Goal: Transaction & Acquisition: Purchase product/service

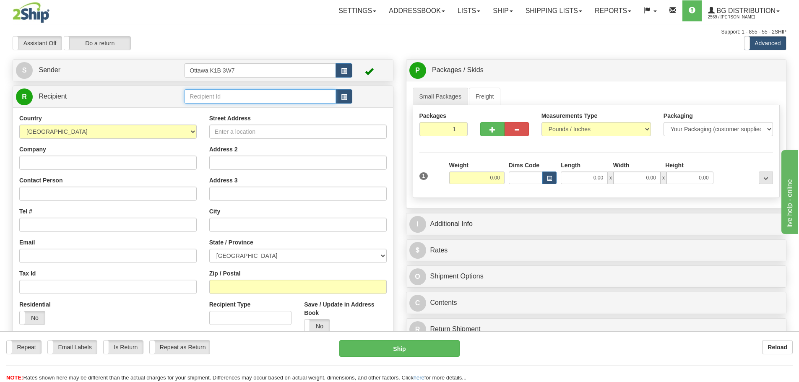
click at [280, 98] on input "text" at bounding box center [260, 96] width 152 height 14
type input "910336"
drag, startPoint x: 324, startPoint y: 17, endPoint x: 324, endPoint y: 25, distance: 8.0
click at [332, 17] on link "Settings" at bounding box center [357, 10] width 50 height 21
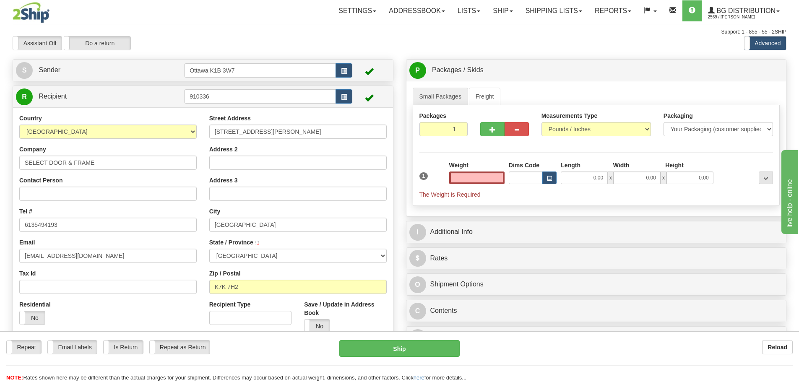
type input "0.00"
click at [253, 34] on div "Support: 1 - 855 - 55 - 2SHIP" at bounding box center [399, 32] width 773 height 7
click at [479, 181] on input "0.00" at bounding box center [476, 177] width 55 height 13
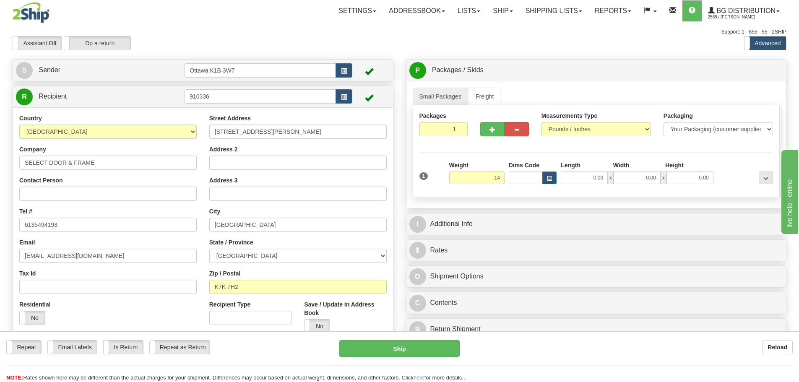
type input "14.00"
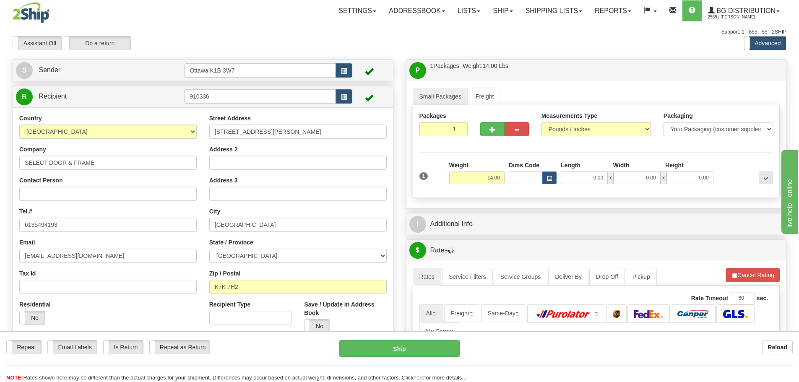
click at [502, 46] on div "Assistant On Assistant Off Do a return Do a return Previous Next Standard Advan…" at bounding box center [399, 43] width 786 height 14
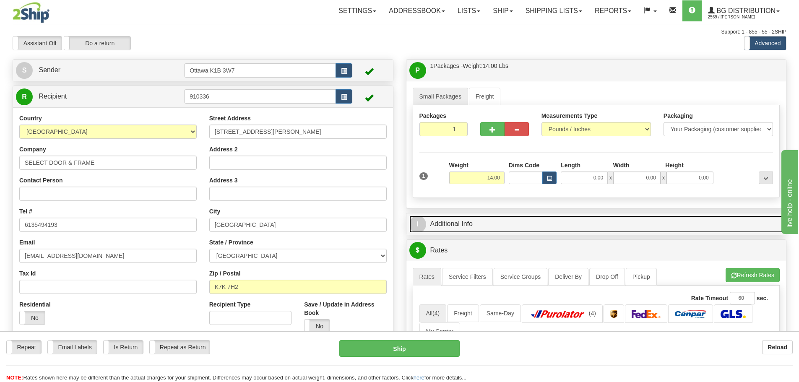
click at [506, 223] on link "I Additional Info" at bounding box center [596, 223] width 374 height 17
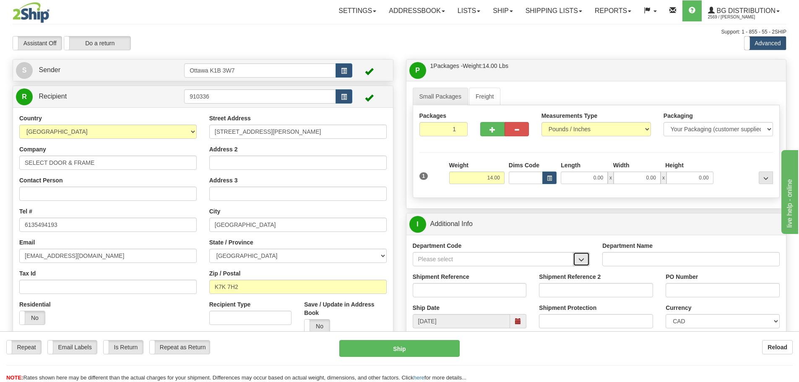
click at [579, 263] on button "button" at bounding box center [581, 259] width 17 height 14
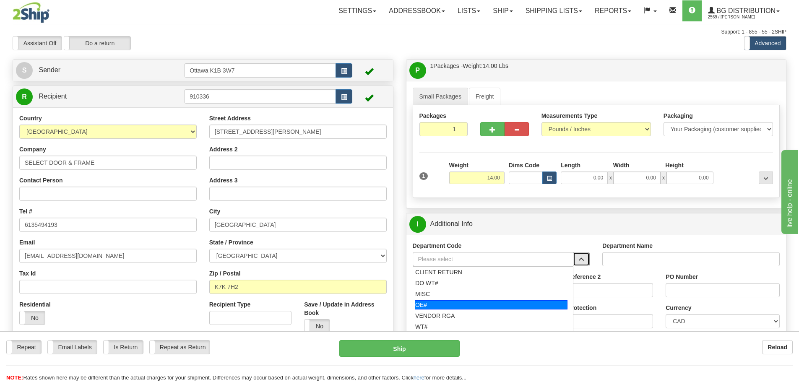
click at [503, 304] on div "OE#" at bounding box center [491, 304] width 153 height 9
type input "OE#"
type input "ORDERS"
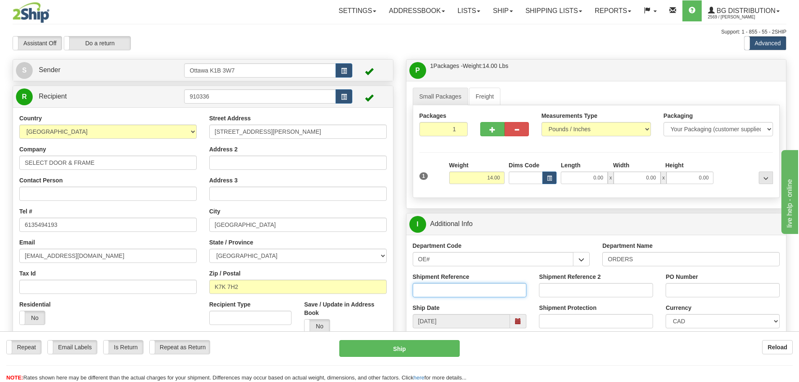
click at [481, 290] on input "Shipment Reference" at bounding box center [470, 290] width 114 height 14
type input "10202966-00"
click at [685, 285] on input "PO Number" at bounding box center [722, 290] width 114 height 14
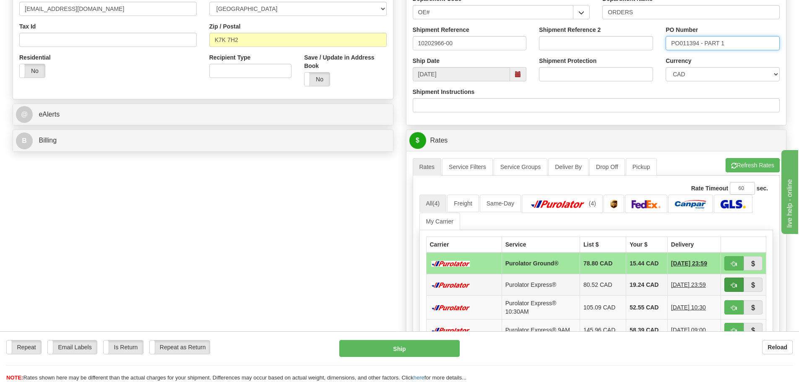
scroll to position [252, 0]
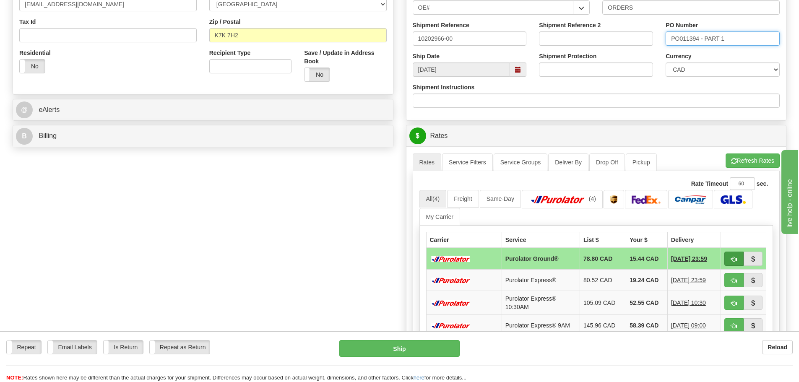
type input "PO011394 - PART 1"
click at [726, 262] on button "button" at bounding box center [733, 259] width 19 height 14
type input "260"
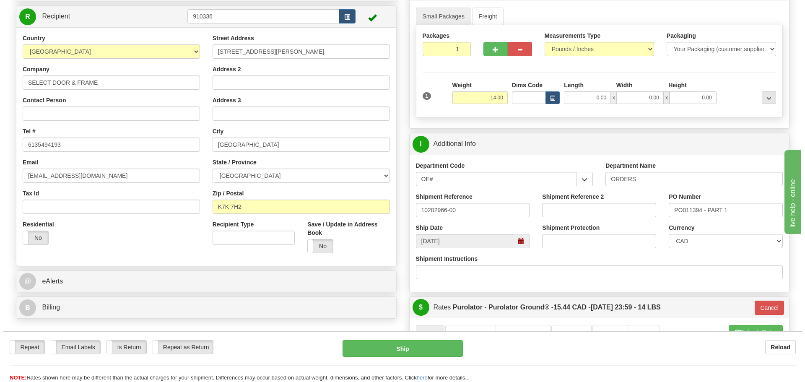
scroll to position [84, 0]
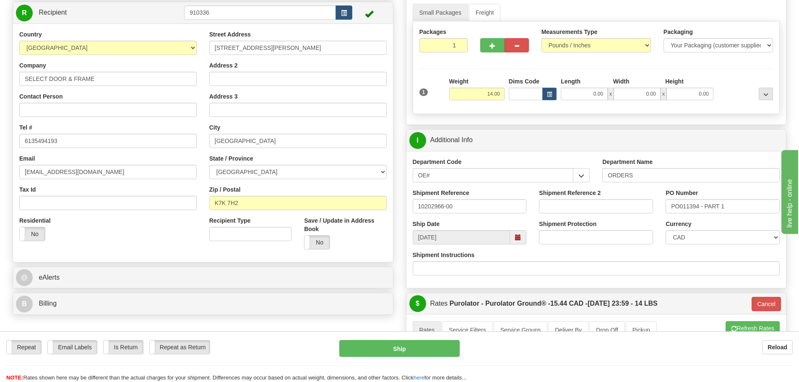
click at [397, 358] on div "Repeat Repeat Email Labels Email Labels Edit Is Return Is Return Repeat as Retu…" at bounding box center [399, 361] width 799 height 42
click at [397, 353] on button "Ship" at bounding box center [399, 348] width 120 height 17
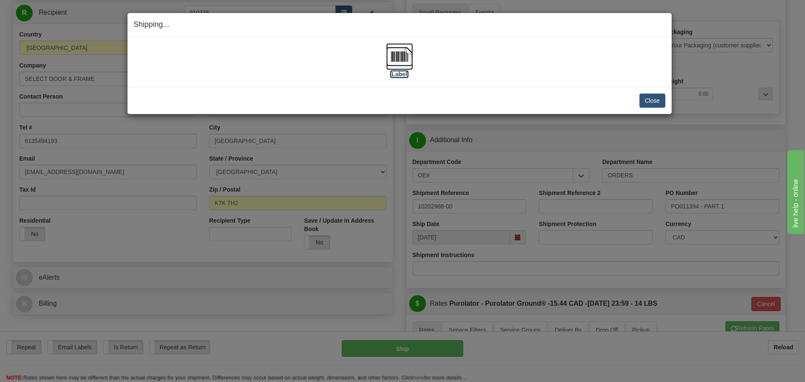
click at [402, 73] on label "[Label]" at bounding box center [399, 74] width 19 height 8
click at [661, 107] on button "Close" at bounding box center [652, 100] width 26 height 14
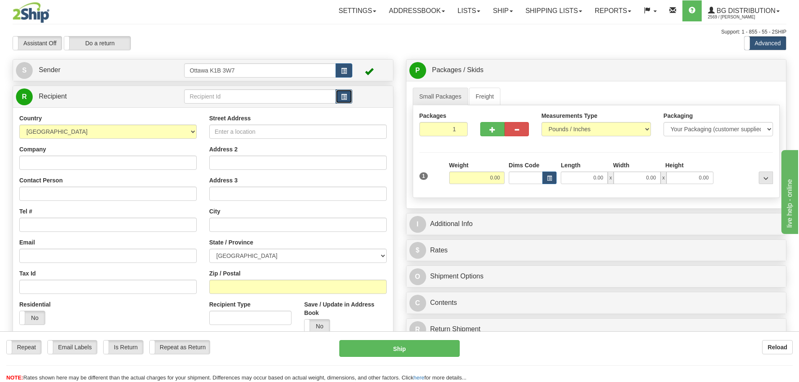
click at [343, 93] on button "button" at bounding box center [343, 96] width 17 height 14
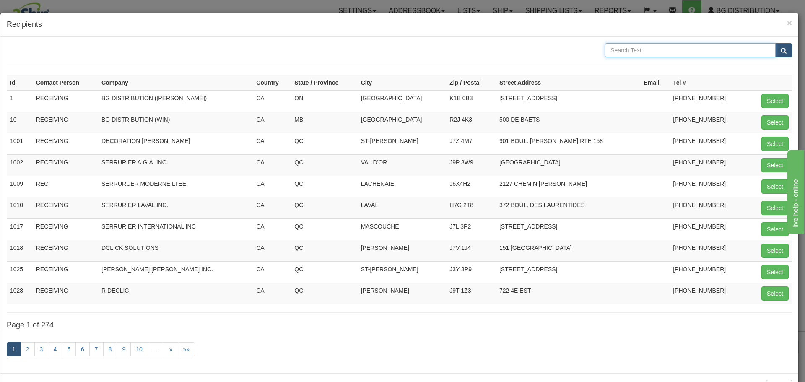
click at [724, 53] on input "text" at bounding box center [690, 50] width 171 height 14
type input "DORMAKABA"
click at [775, 43] on button "submit" at bounding box center [783, 50] width 17 height 14
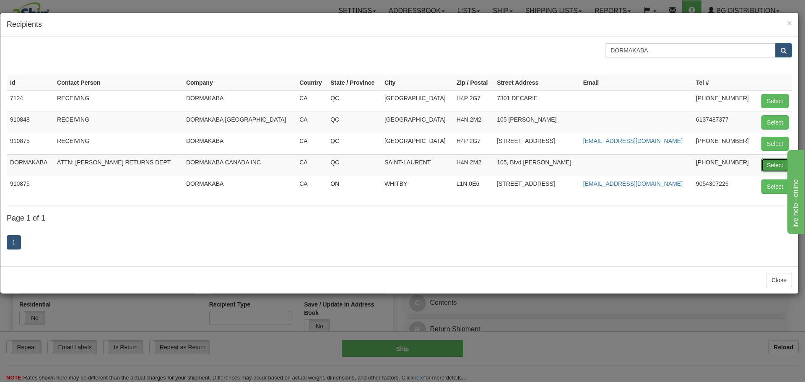
click at [767, 169] on button "Select" at bounding box center [774, 165] width 27 height 14
type input "DORMAKABA"
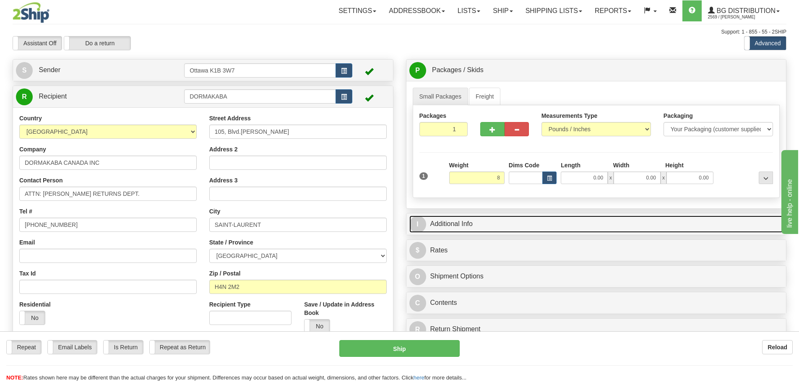
type input "8.00"
click at [577, 224] on link "I Additional Info" at bounding box center [596, 223] width 374 height 17
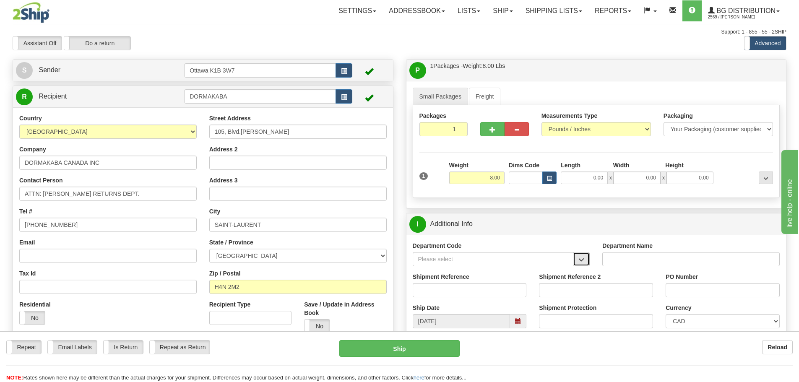
click at [575, 260] on button "button" at bounding box center [581, 259] width 17 height 14
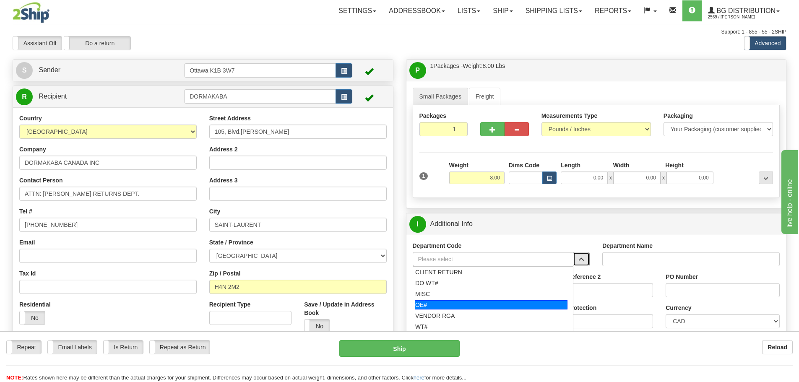
click at [500, 304] on div "OE#" at bounding box center [491, 304] width 153 height 9
type input "OE#"
type input "ORDERS"
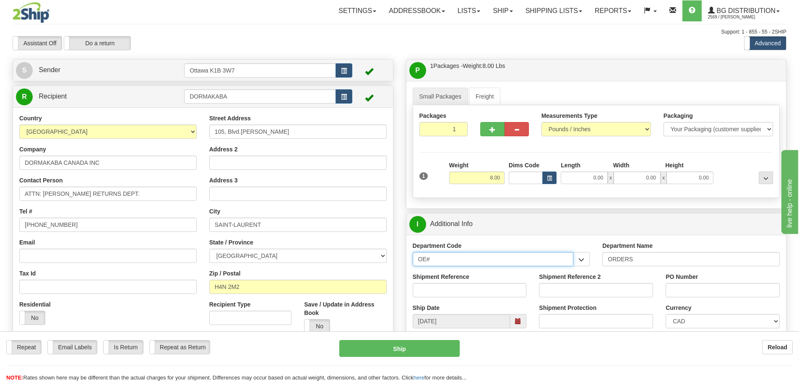
drag, startPoint x: 399, startPoint y: 271, endPoint x: 349, endPoint y: 273, distance: 49.9
click at [349, 59] on div "Create a label for the return Create Pickup Without Label S Sender" at bounding box center [399, 59] width 786 height 0
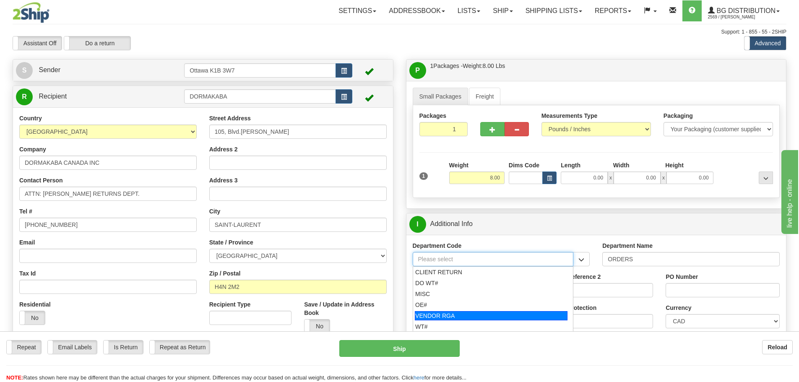
click at [445, 312] on div "VENDOR RGA" at bounding box center [491, 315] width 153 height 9
type input "VENDOR RGA"
type input "VENDOR RETURNS"
type input "VENDOR RGA"
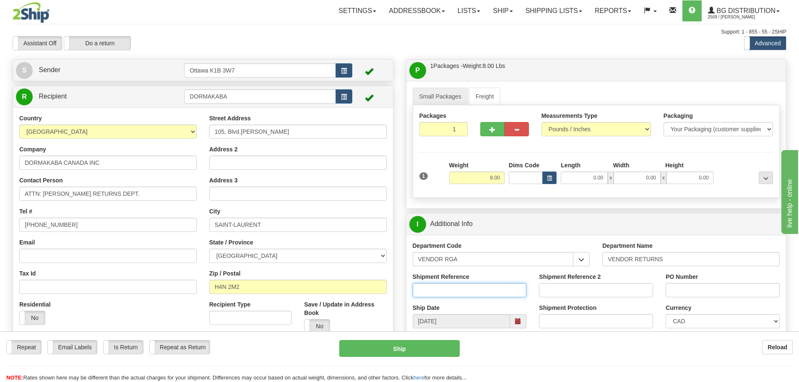
click at [445, 293] on input "Shipment Reference" at bounding box center [470, 290] width 114 height 14
click at [430, 286] on input "Shipment Reference" at bounding box center [470, 290] width 114 height 14
type input "NO RGA"
click at [730, 292] on input "PO Number" at bounding box center [722, 290] width 114 height 14
type input "N/A"
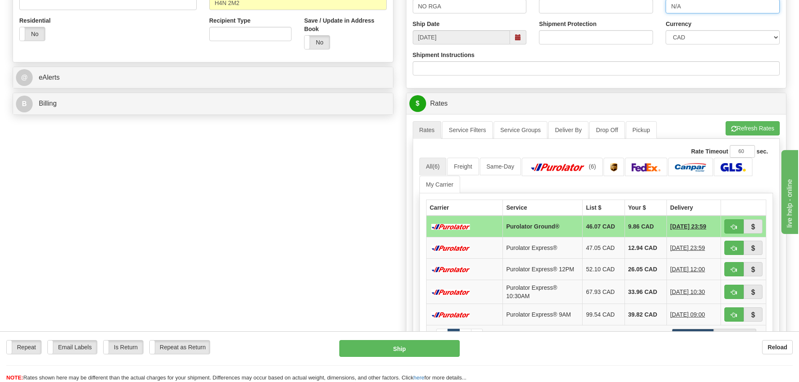
scroll to position [293, 0]
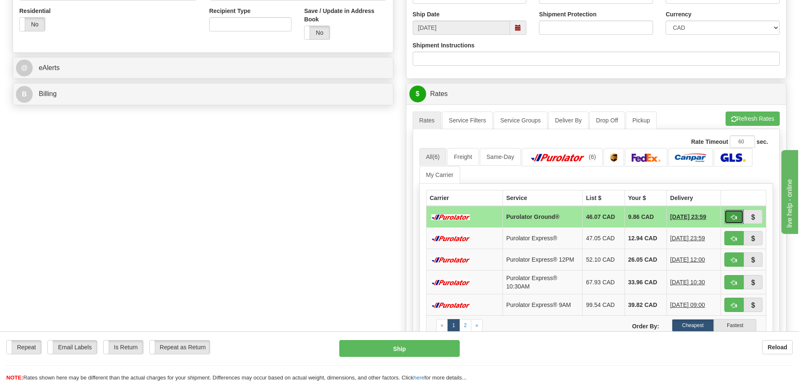
click at [728, 215] on button "button" at bounding box center [733, 217] width 19 height 14
type input "260"
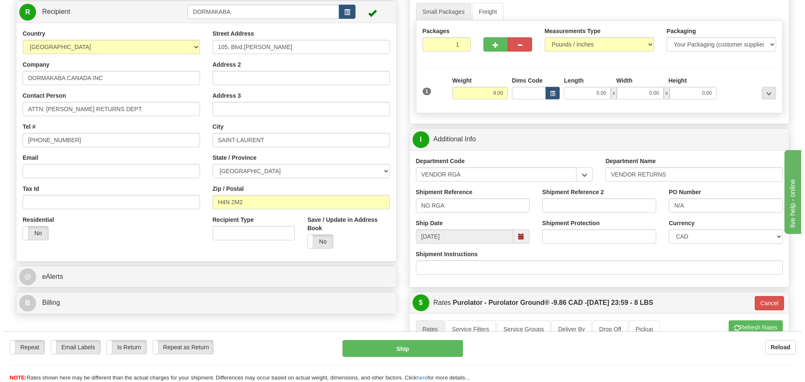
scroll to position [84, 0]
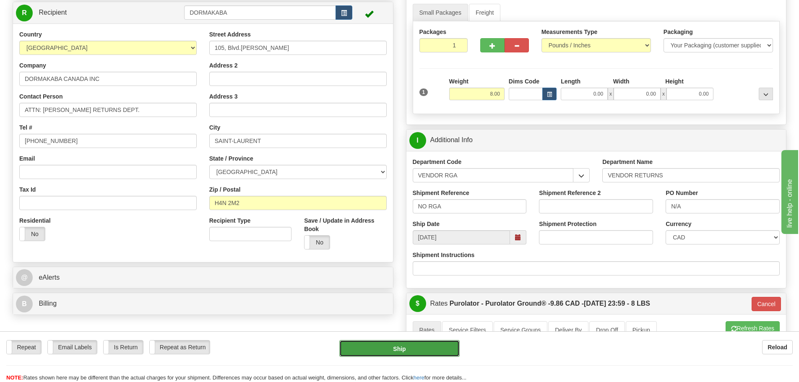
click at [432, 351] on button "Ship" at bounding box center [399, 348] width 120 height 17
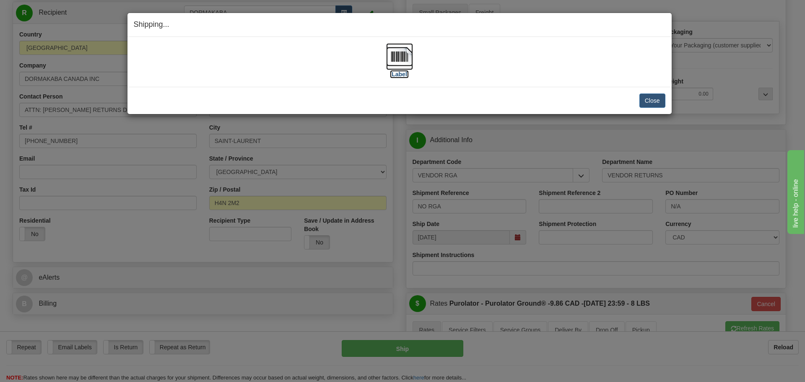
click at [394, 78] on label "[Label]" at bounding box center [399, 74] width 19 height 8
click at [659, 100] on button "Close" at bounding box center [652, 100] width 26 height 14
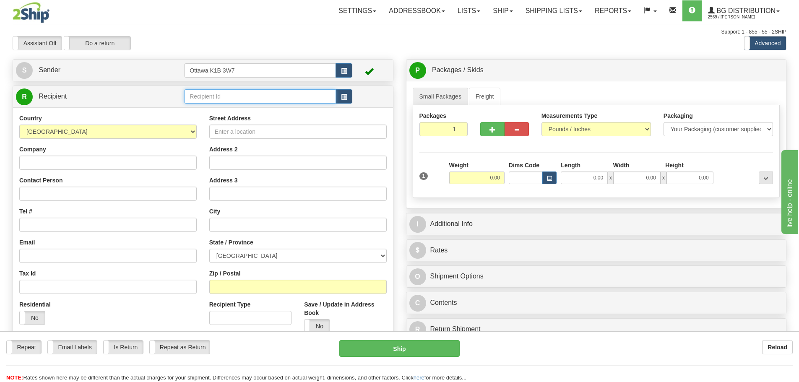
click at [239, 101] on input "text" at bounding box center [260, 96] width 152 height 14
type input "910894"
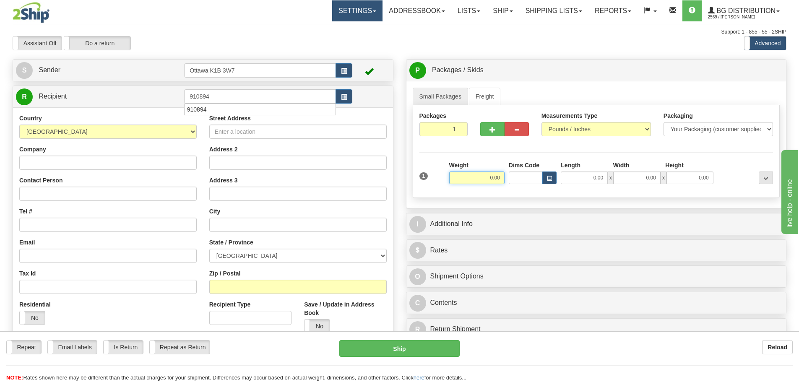
click at [335, 18] on link "Settings" at bounding box center [357, 10] width 50 height 21
type input "0.00"
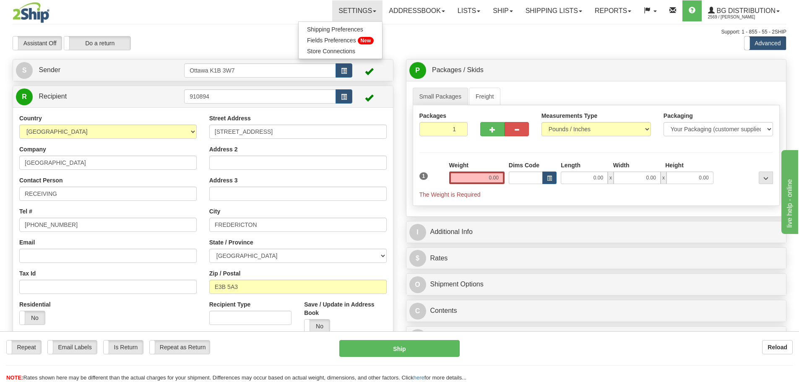
click at [236, 25] on div "Toggle navigation Settings Shipping Preferences Fields Preferences New" at bounding box center [399, 223] width 799 height 446
click at [470, 177] on input "0.00" at bounding box center [476, 177] width 55 height 13
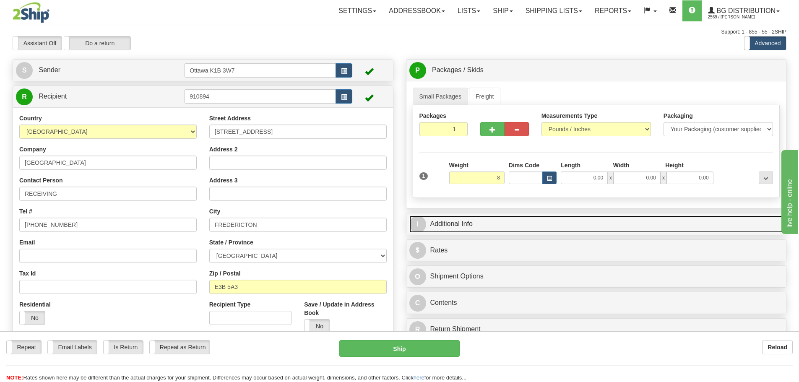
type input "8.00"
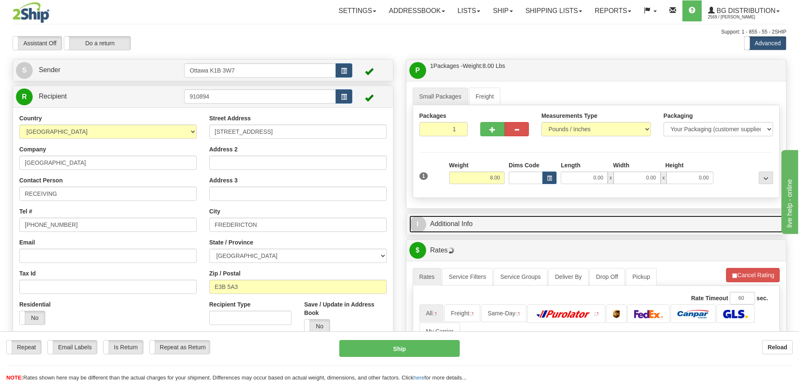
click at [504, 226] on link "I Additional Info" at bounding box center [596, 223] width 374 height 17
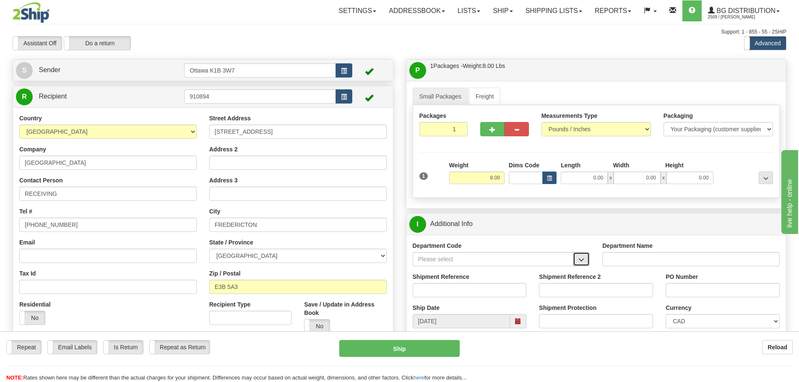
click at [576, 259] on button "button" at bounding box center [581, 259] width 17 height 14
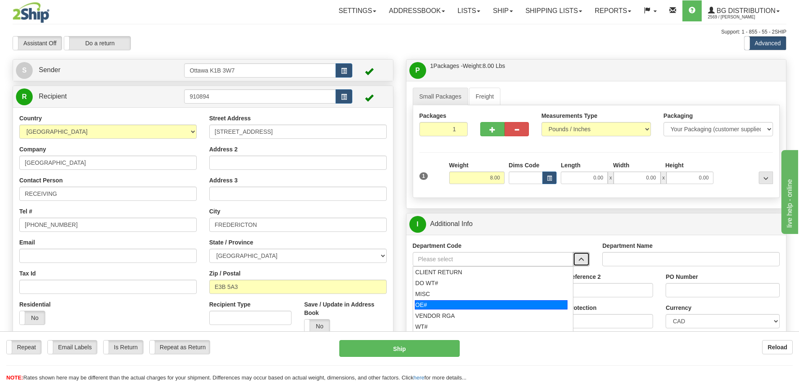
click at [483, 302] on div "OE#" at bounding box center [491, 304] width 153 height 9
type input "OE#"
type input "ORDERS"
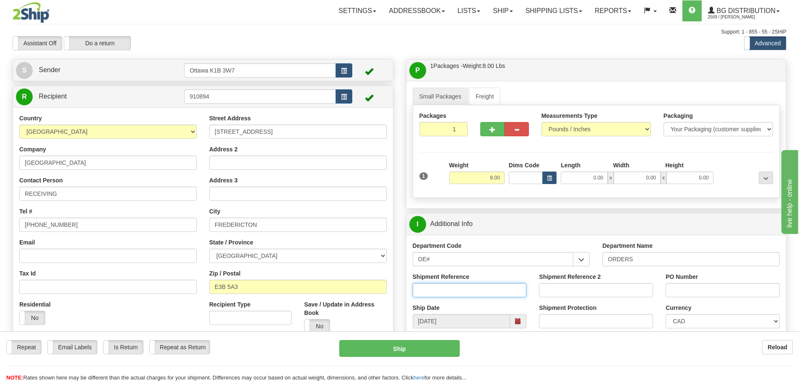
click at [441, 293] on input "Shipment Reference" at bounding box center [470, 290] width 114 height 14
type input "10203592-00"
click at [697, 290] on input "PO Number" at bounding box center [722, 290] width 114 height 14
type input "r"
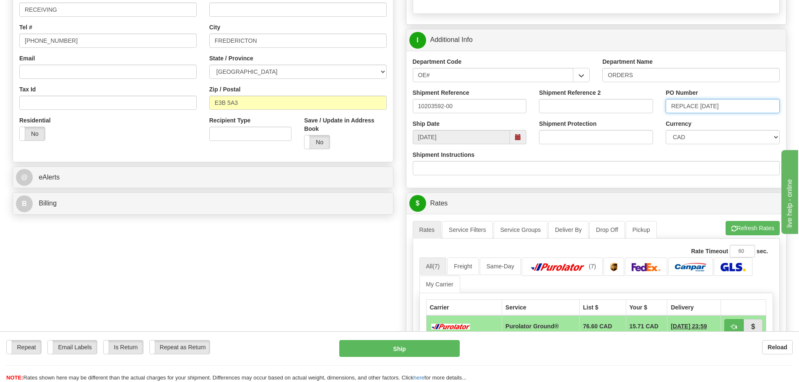
scroll to position [293, 0]
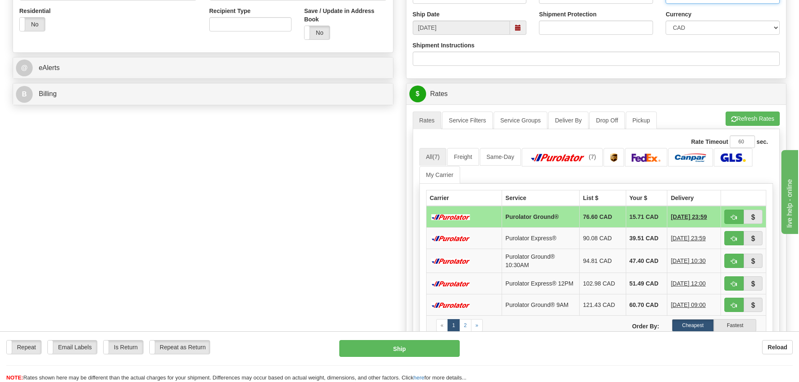
type input "REPLACE 29-AUG-25"
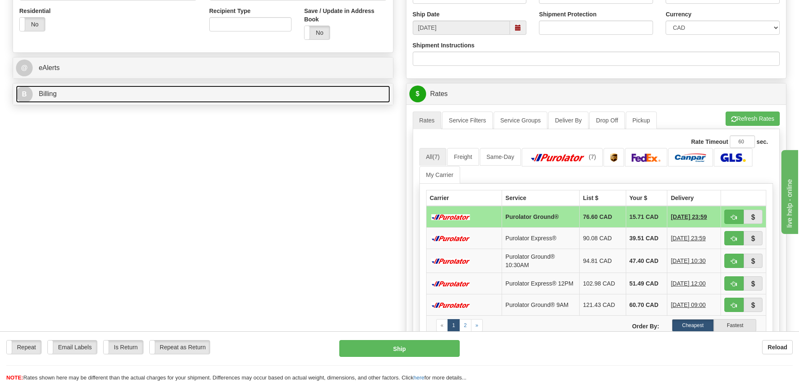
click at [200, 101] on link "B Billing" at bounding box center [203, 94] width 374 height 17
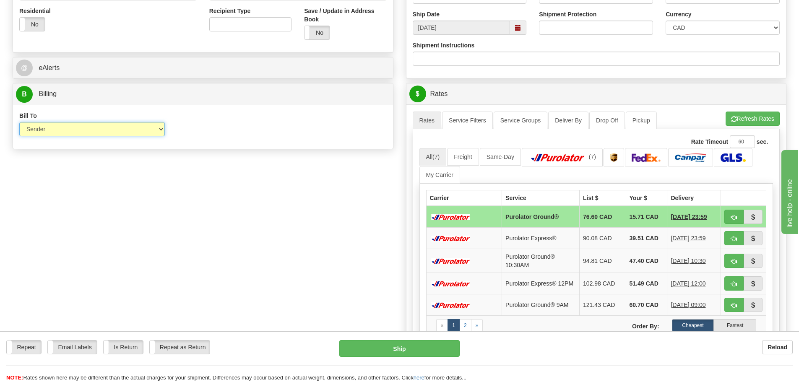
click at [144, 130] on select "Sender Recipient Third Party Collect" at bounding box center [91, 129] width 145 height 14
select select "2"
click at [19, 122] on select "Sender Recipient Third Party Collect" at bounding box center [91, 129] width 145 height 14
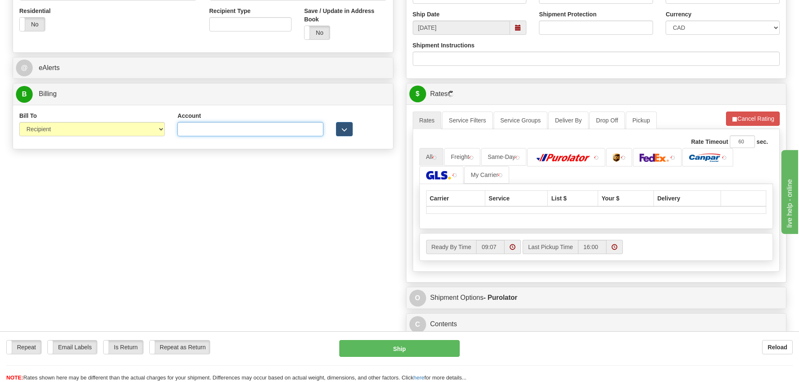
click at [247, 133] on input "Account" at bounding box center [249, 129] width 145 height 14
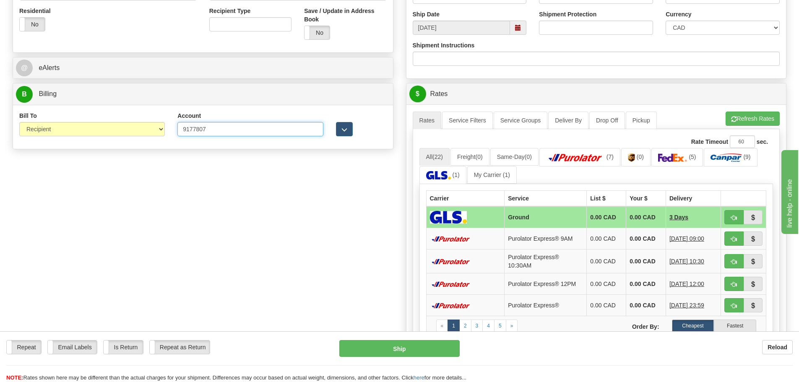
type input "9177807"
click at [316, 263] on div "Create a label for the return Create Pickup Without Label S" at bounding box center [399, 131] width 786 height 731
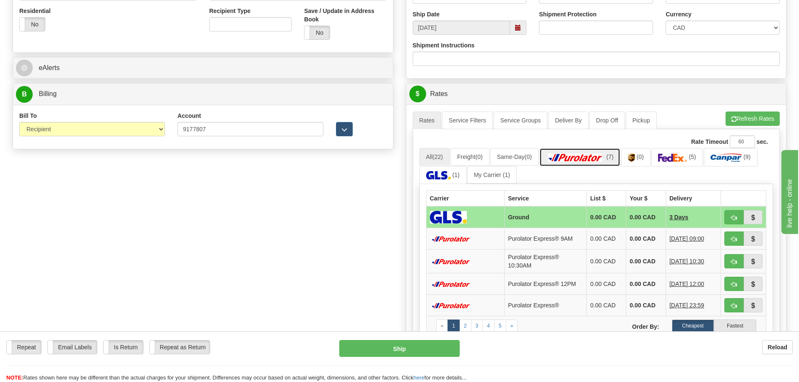
click at [587, 153] on link "(7)" at bounding box center [579, 157] width 81 height 18
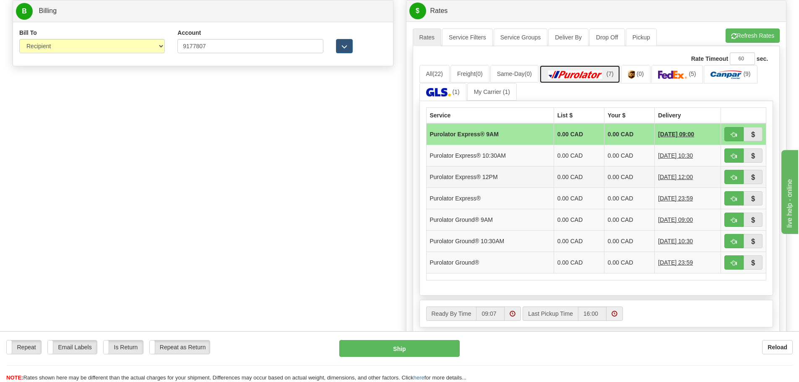
scroll to position [377, 0]
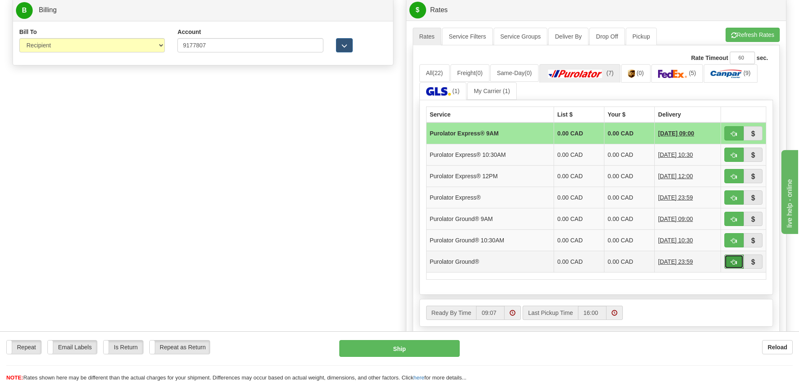
click at [727, 258] on button "button" at bounding box center [733, 261] width 19 height 14
type input "260"
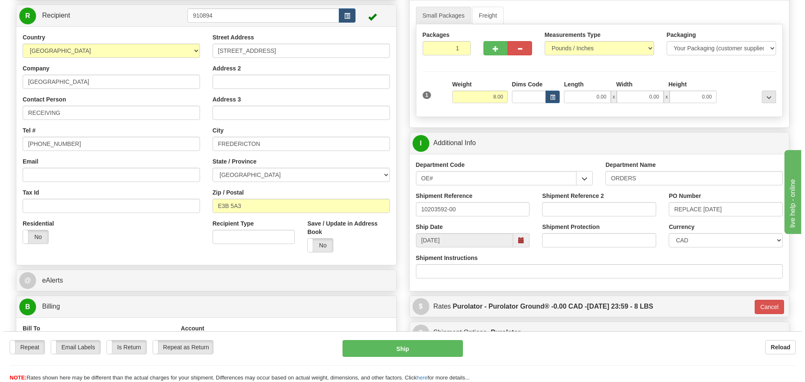
scroll to position [77, 0]
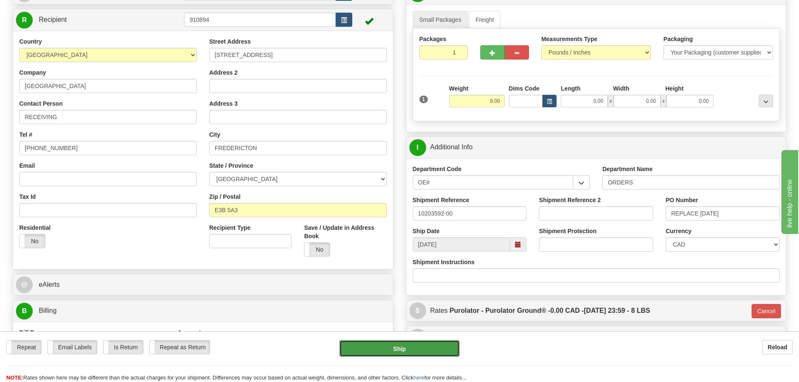
click at [423, 347] on button "Ship" at bounding box center [399, 348] width 120 height 17
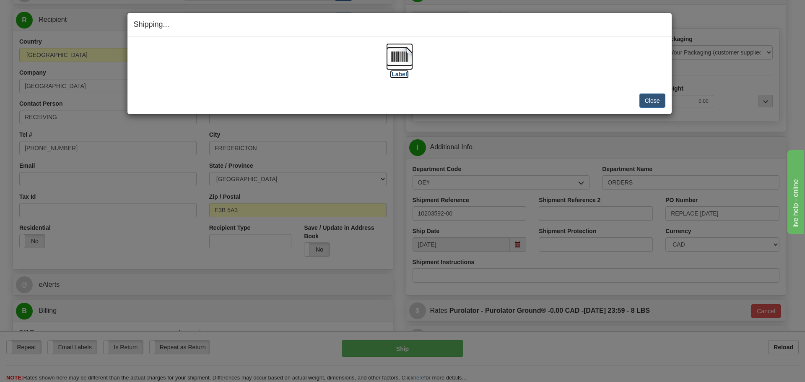
click at [397, 76] on label "[Label]" at bounding box center [399, 74] width 19 height 8
click at [662, 102] on button "Close" at bounding box center [652, 100] width 26 height 14
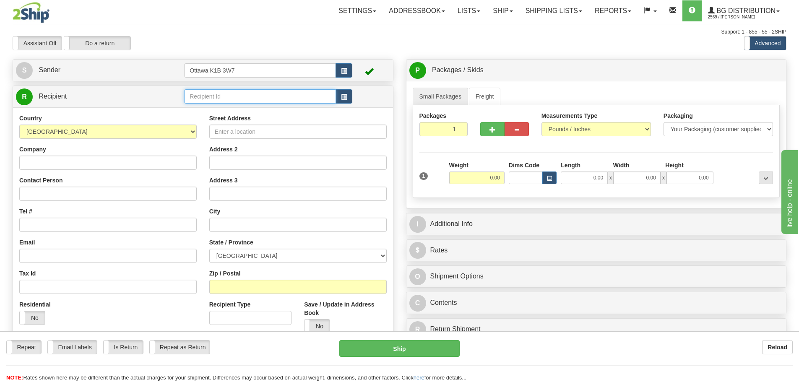
click at [265, 97] on input "text" at bounding box center [260, 96] width 152 height 14
type input "60058"
click at [412, 31] on div "Support: 1 - 855 - 55 - 2SHIP" at bounding box center [399, 32] width 773 height 7
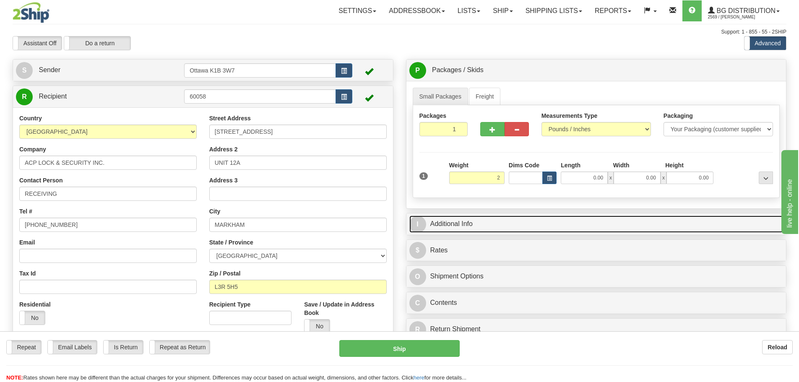
type input "2.00"
click at [610, 219] on link "I Additional Info" at bounding box center [596, 223] width 374 height 17
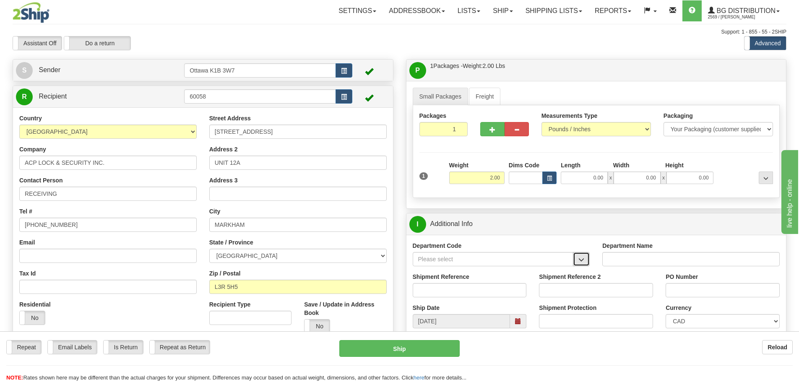
click at [580, 264] on button "button" at bounding box center [581, 259] width 17 height 14
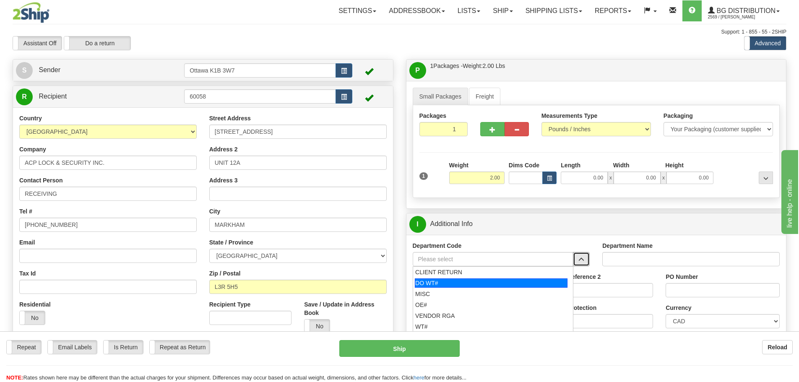
click at [479, 283] on div "DO WT#" at bounding box center [491, 282] width 153 height 9
type input "DO WT#"
type input "DIRECT ORDERS"
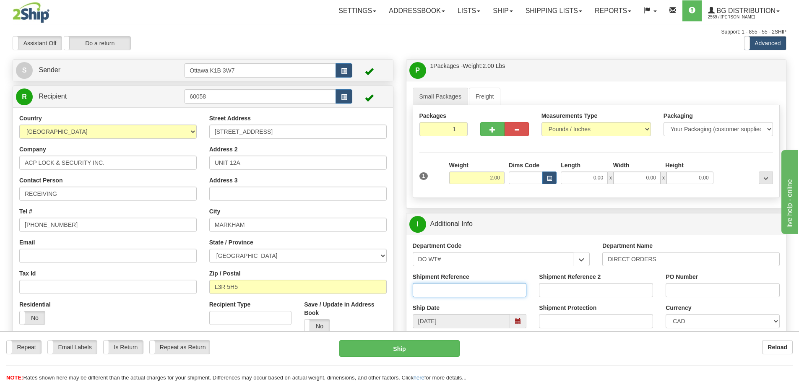
click at [472, 291] on input "Shipment Reference" at bounding box center [470, 290] width 114 height 14
type input "165488-00"
click at [710, 290] on input "PO Number" at bounding box center [722, 290] width 114 height 14
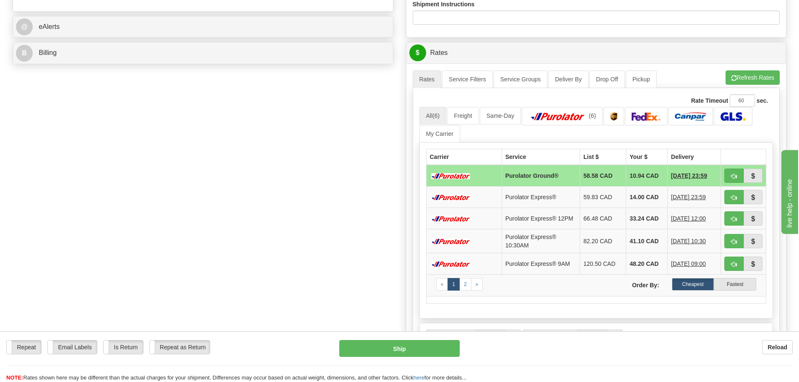
scroll to position [335, 0]
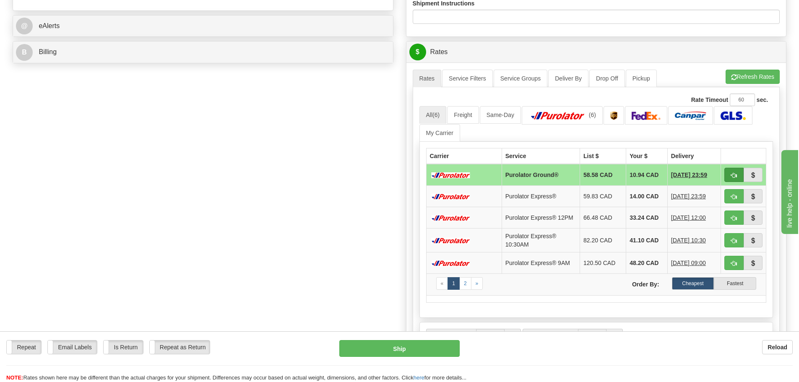
type input "629 King"
click at [734, 174] on span "button" at bounding box center [734, 175] width 6 height 5
type input "260"
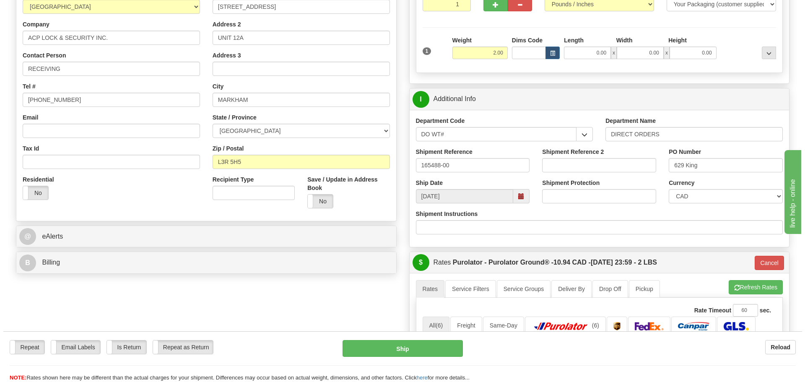
scroll to position [84, 0]
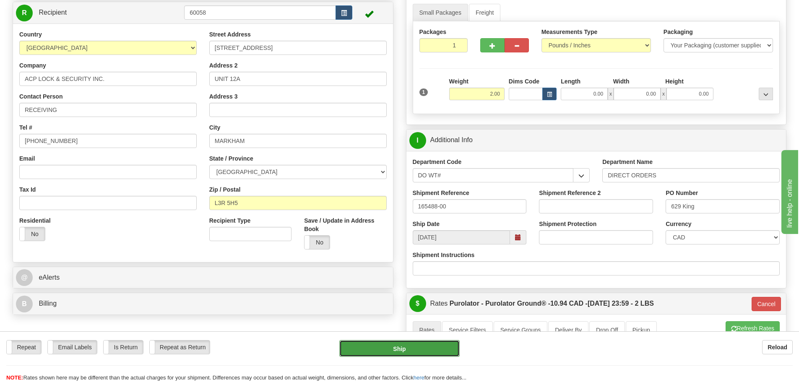
click at [357, 346] on button "Ship" at bounding box center [399, 348] width 120 height 17
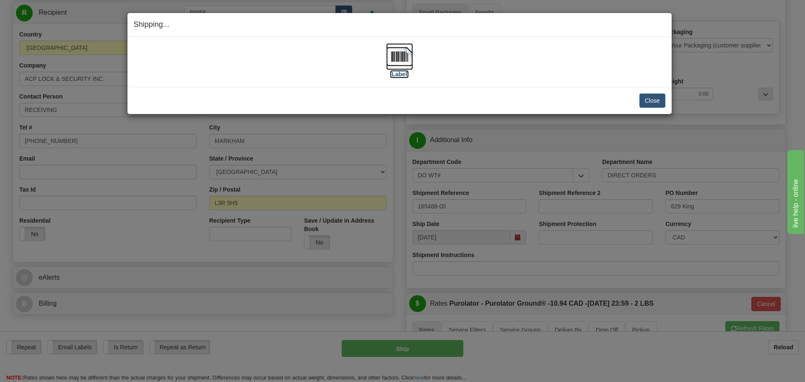
click at [406, 75] on label "[Label]" at bounding box center [399, 74] width 19 height 8
click at [647, 105] on button "Close" at bounding box center [652, 100] width 26 height 14
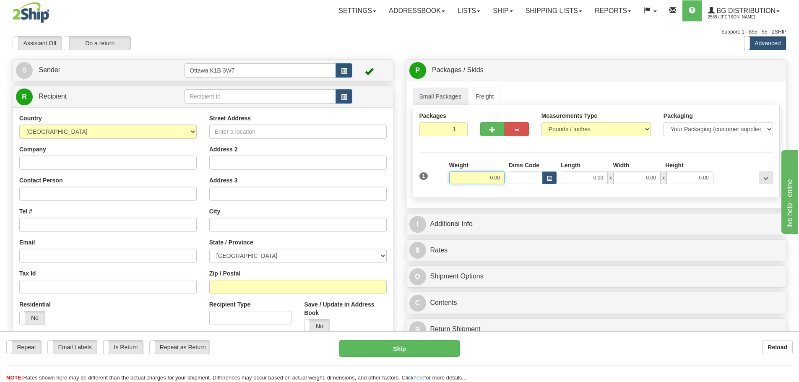
click at [462, 178] on input "0.00" at bounding box center [476, 177] width 55 height 13
type input "18.00"
click at [205, 96] on input "text" at bounding box center [260, 96] width 152 height 14
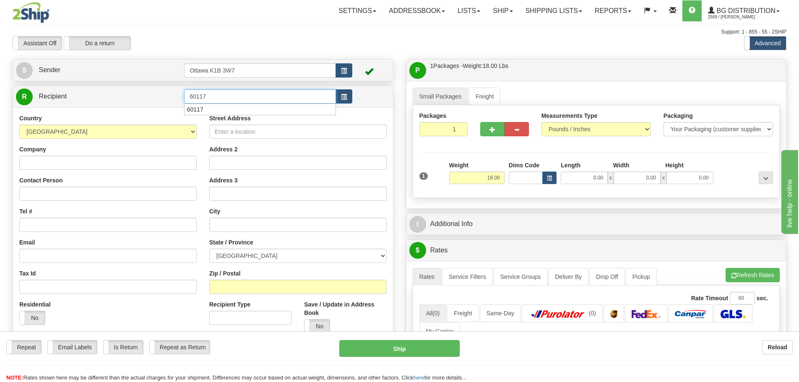
type input "60117"
click at [306, 44] on div "Assistant On Assistant Off Do a return Do a return" at bounding box center [169, 43] width 327 height 14
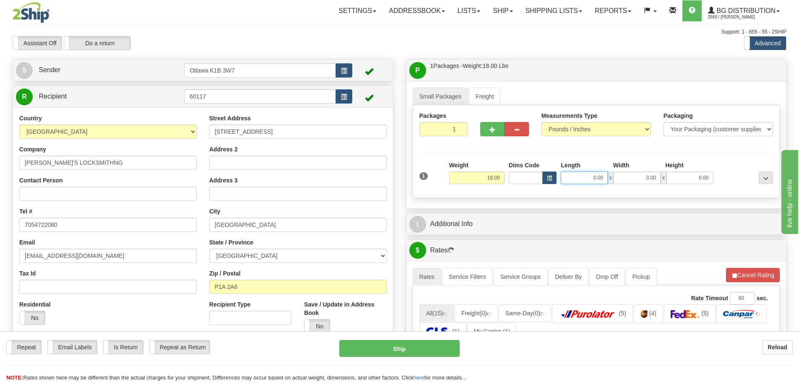
click at [574, 178] on input "0.00" at bounding box center [584, 177] width 47 height 13
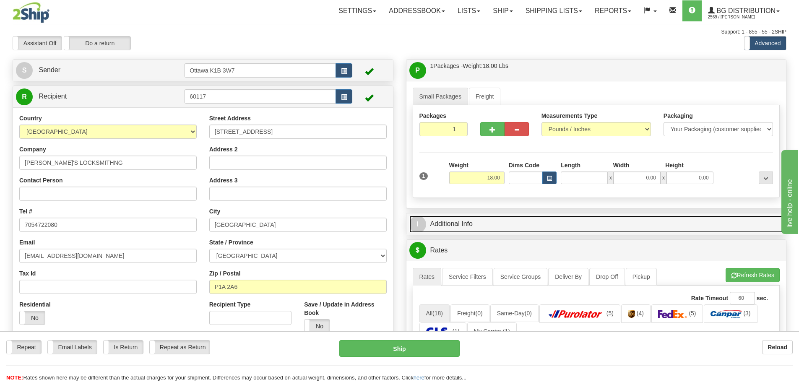
type input "0.00"
click at [550, 221] on link "I Additional Info" at bounding box center [596, 223] width 374 height 17
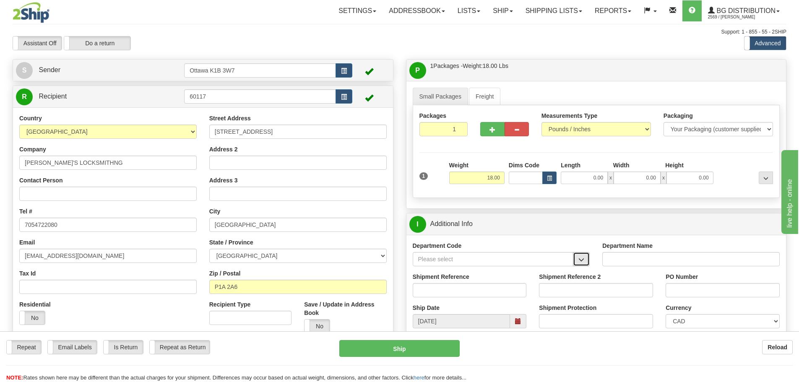
click at [584, 257] on span "button" at bounding box center [581, 259] width 6 height 5
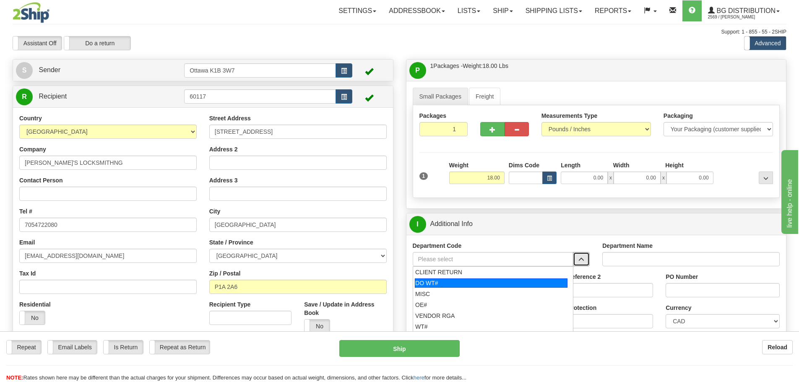
click at [475, 287] on div "DO WT#" at bounding box center [491, 282] width 153 height 9
type input "DO WT#"
type input "DIRECT ORDERS"
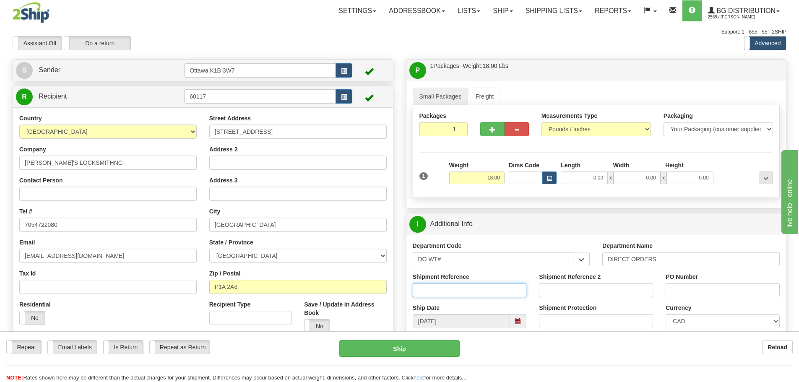
click at [467, 291] on input "Shipment Reference" at bounding box center [470, 290] width 114 height 14
type input "2"
type input "165483-00"
click at [708, 288] on input "PO Number" at bounding box center [722, 290] width 114 height 14
type input "AMBER KNC"
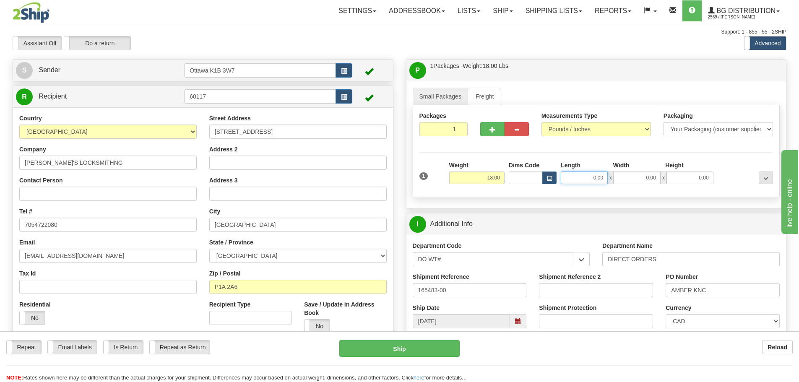
click at [579, 180] on input "0.00" at bounding box center [584, 177] width 47 height 13
type input "76.00"
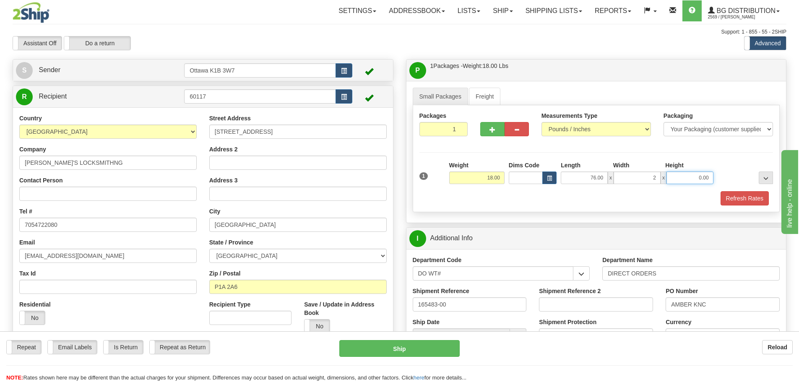
type input "2.00"
type input "6"
type input "2.00"
drag, startPoint x: 636, startPoint y: 176, endPoint x: 725, endPoint y: 196, distance: 91.1
click at [710, 187] on div "1 Weight 18.00 Dims Code x x" at bounding box center [596, 176] width 358 height 30
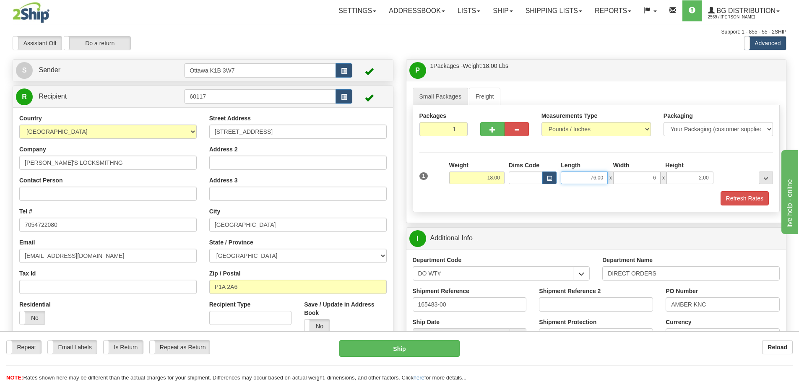
type input "6.00"
drag, startPoint x: 585, startPoint y: 175, endPoint x: 804, endPoint y: 264, distance: 236.2
click at [798, 263] on html "Training Course Close Toggle navigation Settings Shipping Preferences New Sende…" at bounding box center [399, 191] width 799 height 382
type input "77.00"
click at [745, 202] on button "Refresh Rates" at bounding box center [744, 198] width 48 height 14
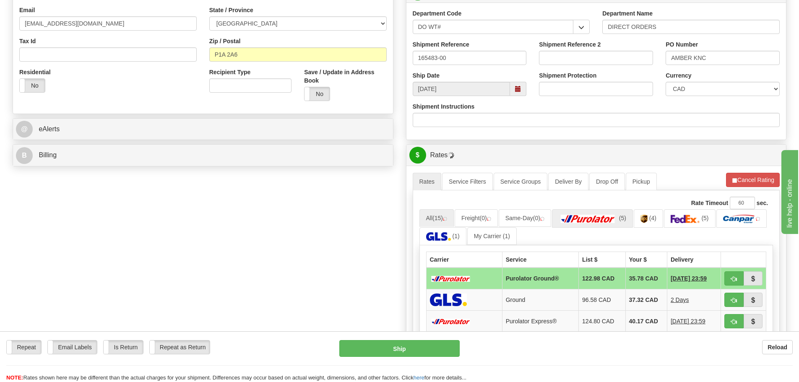
scroll to position [252, 0]
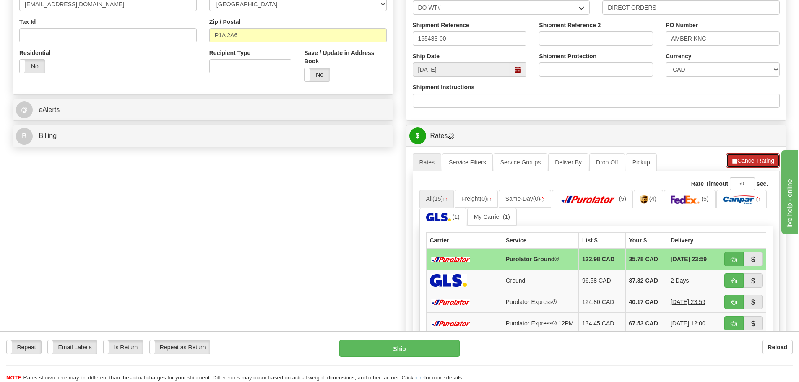
click at [751, 162] on button "Cancel Rating" at bounding box center [753, 160] width 54 height 14
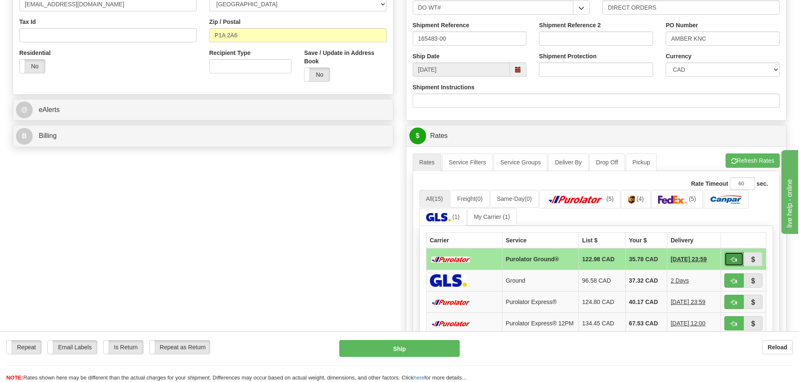
click at [740, 254] on button "button" at bounding box center [733, 259] width 19 height 14
type input "260"
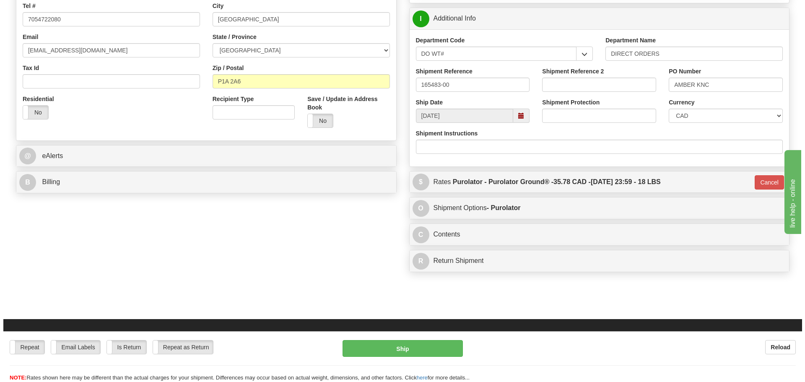
scroll to position [84, 0]
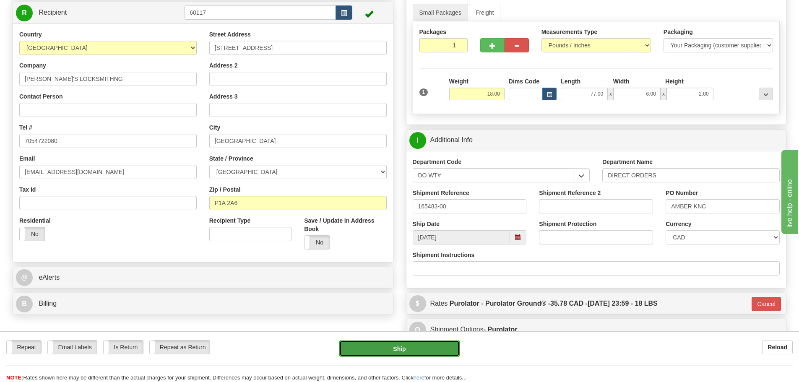
click at [422, 340] on button "Ship" at bounding box center [399, 348] width 120 height 17
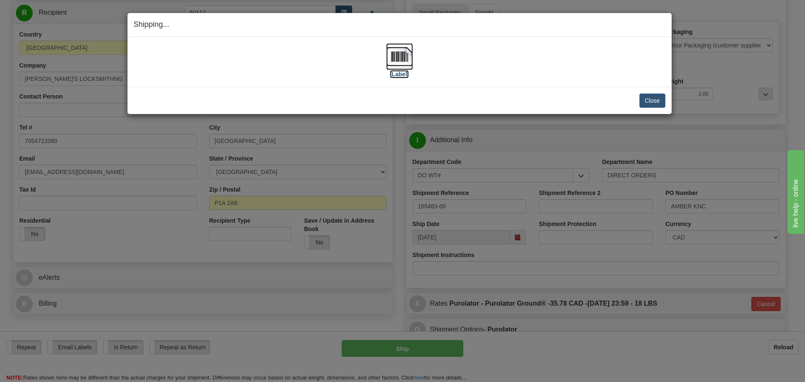
click at [400, 70] on label "[Label]" at bounding box center [399, 74] width 19 height 8
